Goal: Find specific page/section

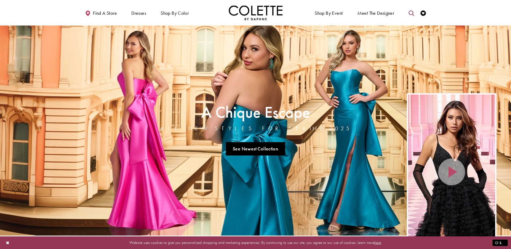
click at [412, 13] on icon "Toggle search" at bounding box center [411, 12] width 5 height 5
click at [389, 15] on input "Search" at bounding box center [384, 13] width 65 height 8
paste input "******"
type input "******"
click at [411, 13] on icon "Submit Search" at bounding box center [412, 13] width 4 height 4
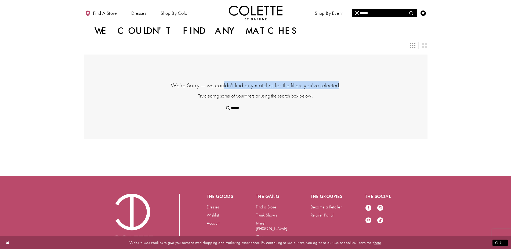
click at [340, 86] on h4 "We're Sorry — we couldn't find any matches for the filters you've selected." at bounding box center [256, 85] width 290 height 8
click at [284, 90] on div "We're Sorry — we couldn't find any matches for the filters you've selected. Try…" at bounding box center [256, 90] width 290 height 18
drag, startPoint x: 171, startPoint y: 86, endPoint x: 344, endPoint y: 85, distance: 173.9
click at [344, 85] on h4 "We're Sorry — we couldn't find any matches for the filters you've selected." at bounding box center [256, 85] width 290 height 8
copy h4 "We're Sorry — we couldn't find any matches for the filters you've selected."
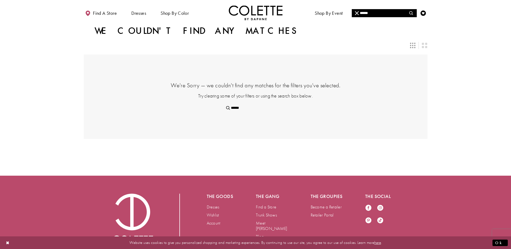
click at [357, 96] on p "Try clearing some of your filters or using the search box below." at bounding box center [256, 95] width 290 height 7
